Goal: Transaction & Acquisition: Download file/media

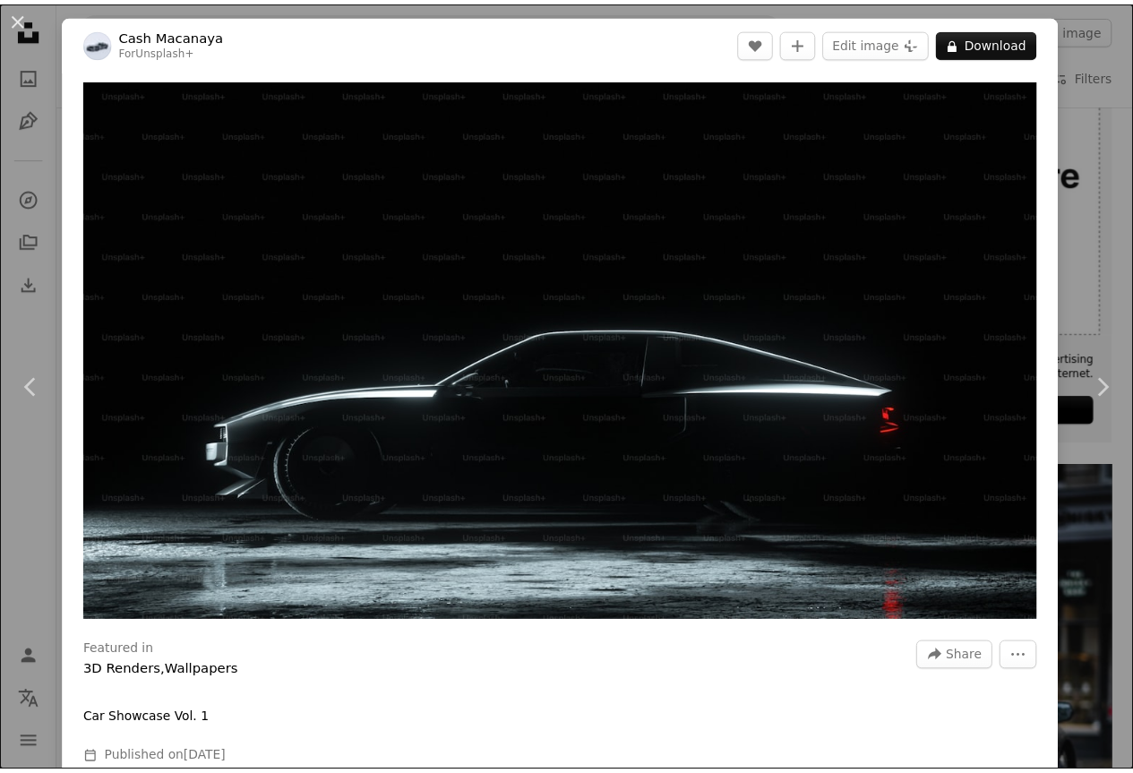
scroll to position [179, 0]
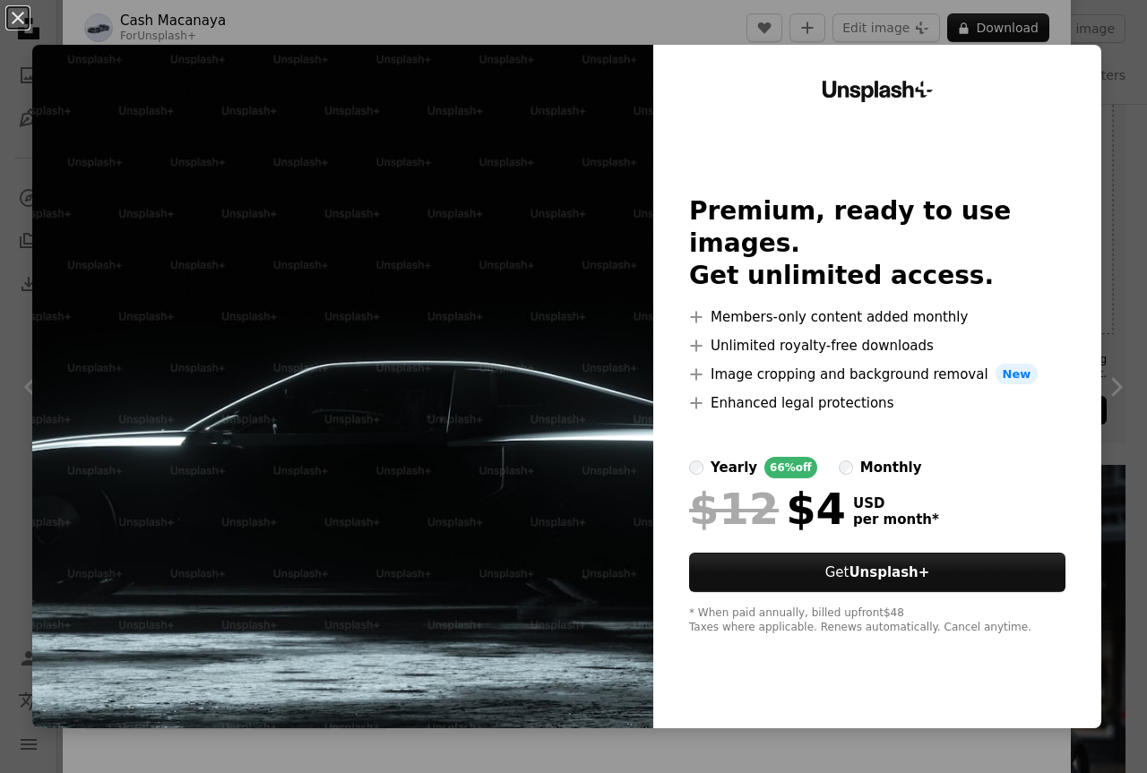
click at [558, 326] on img at bounding box center [342, 387] width 621 height 684
click at [247, 108] on img at bounding box center [342, 387] width 621 height 684
click at [10, 8] on button "An X shape" at bounding box center [18, 18] width 22 height 22
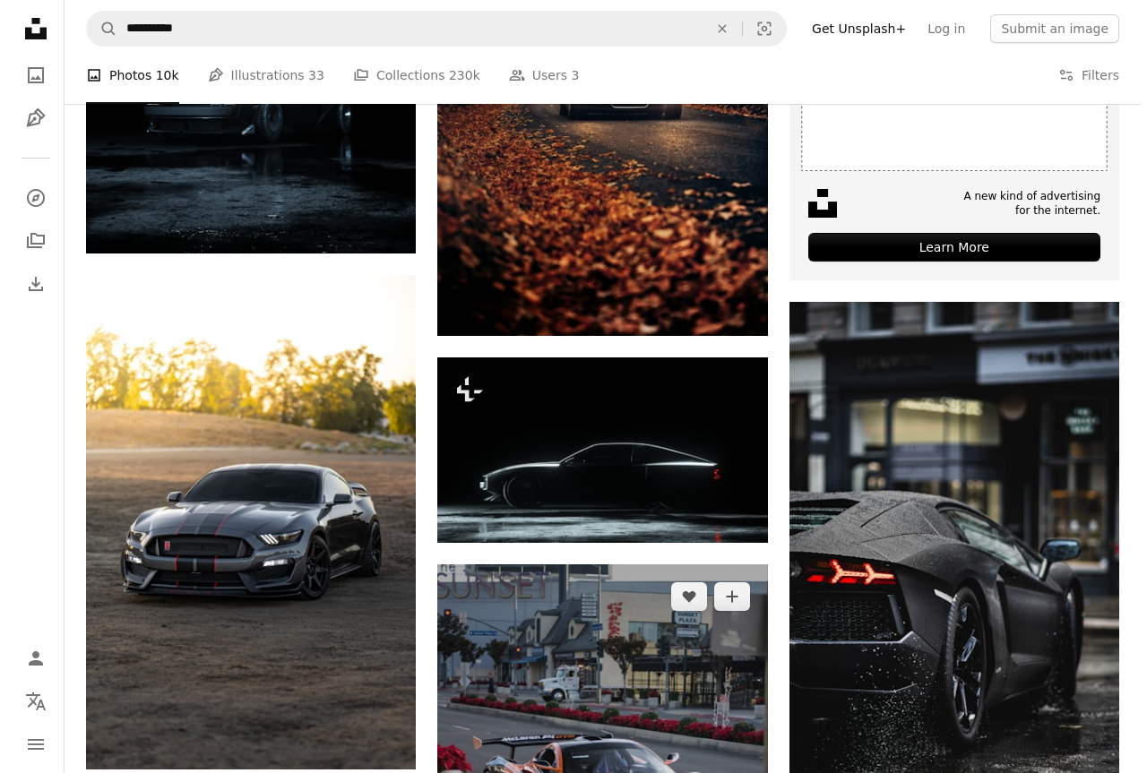
scroll to position [627, 0]
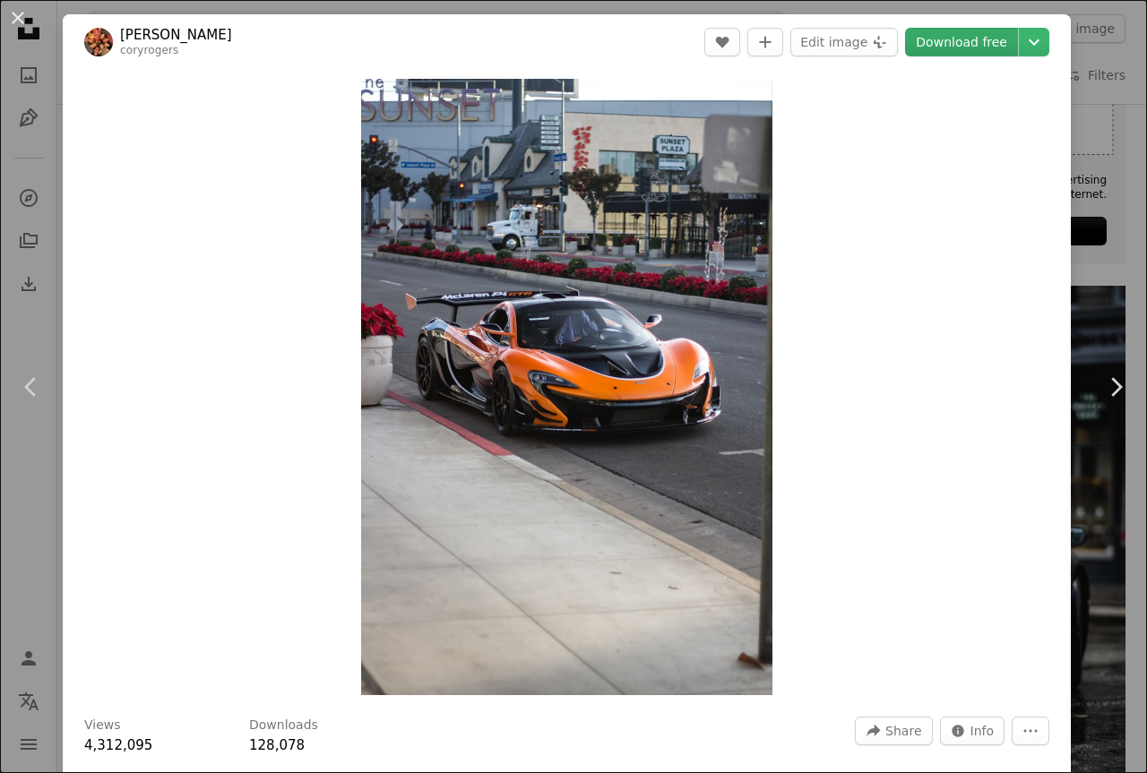
click at [939, 39] on link "Download free" at bounding box center [961, 42] width 113 height 29
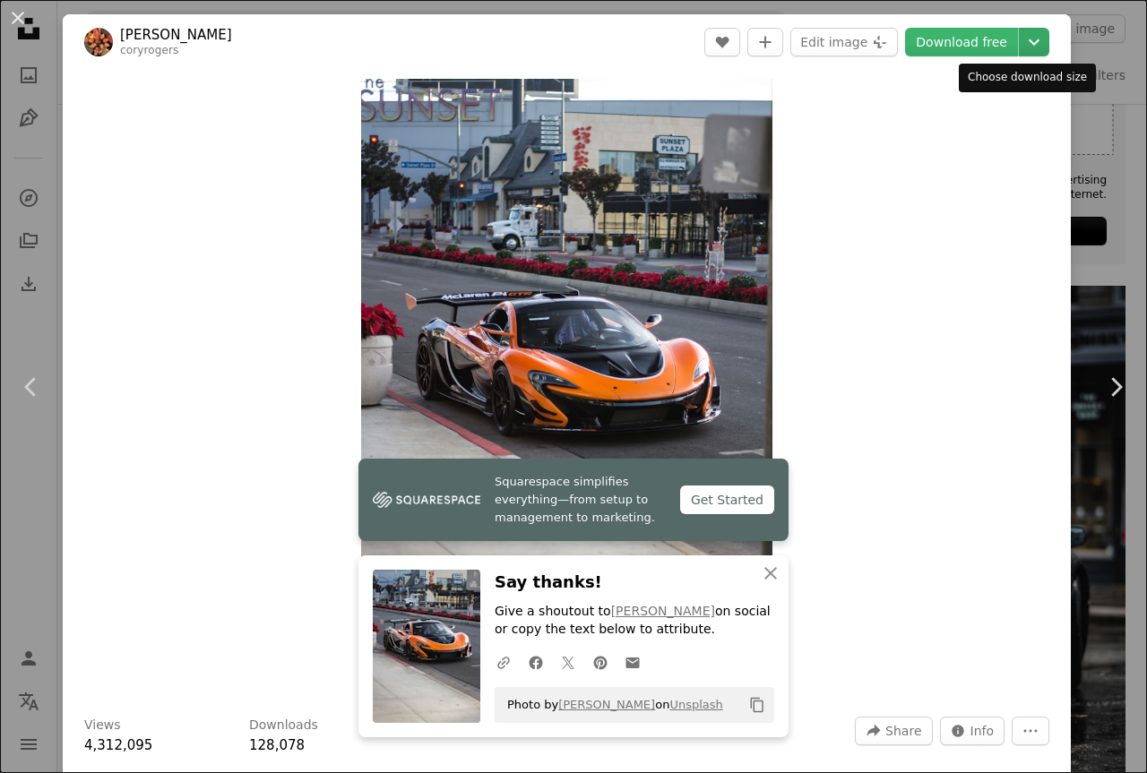
click at [1020, 34] on icon "Chevron down" at bounding box center [1034, 42] width 29 height 22
click at [1020, 35] on icon "Chevron down" at bounding box center [1034, 42] width 29 height 22
